Goal: Information Seeking & Learning: Compare options

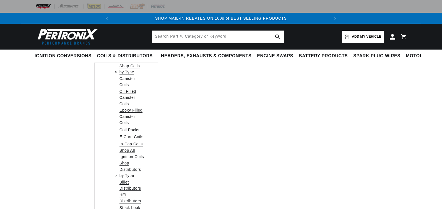
click at [130, 66] on link "Shop Coils by Type" at bounding box center [131, 69] width 25 height 12
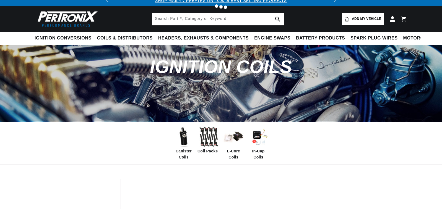
scroll to position [28, 0]
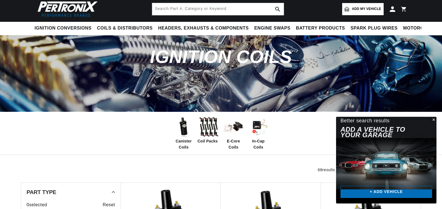
click at [237, 130] on img at bounding box center [233, 127] width 22 height 22
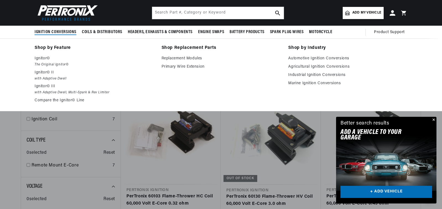
scroll to position [0, 206]
click at [49, 88] on p "Ignitor© III" at bounding box center [94, 86] width 119 height 7
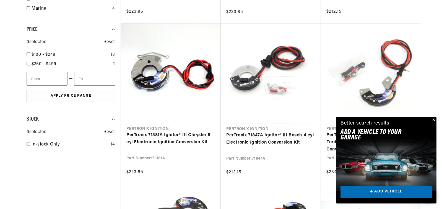
click at [432, 119] on button "Close" at bounding box center [432, 120] width 7 height 7
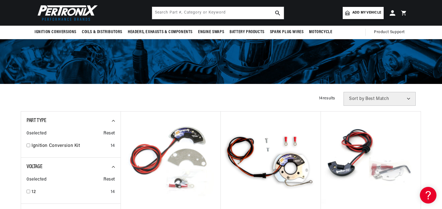
scroll to position [55, 0]
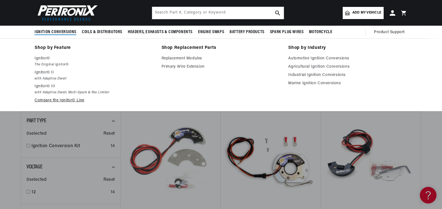
click at [54, 100] on link "Compare the Ignitor© Line" at bounding box center [94, 100] width 119 height 7
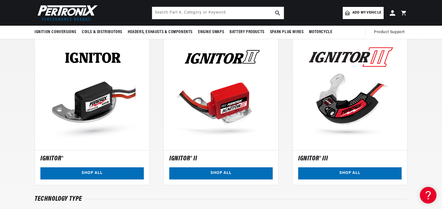
scroll to position [0, 206]
